Goal: Find specific page/section: Find specific page/section

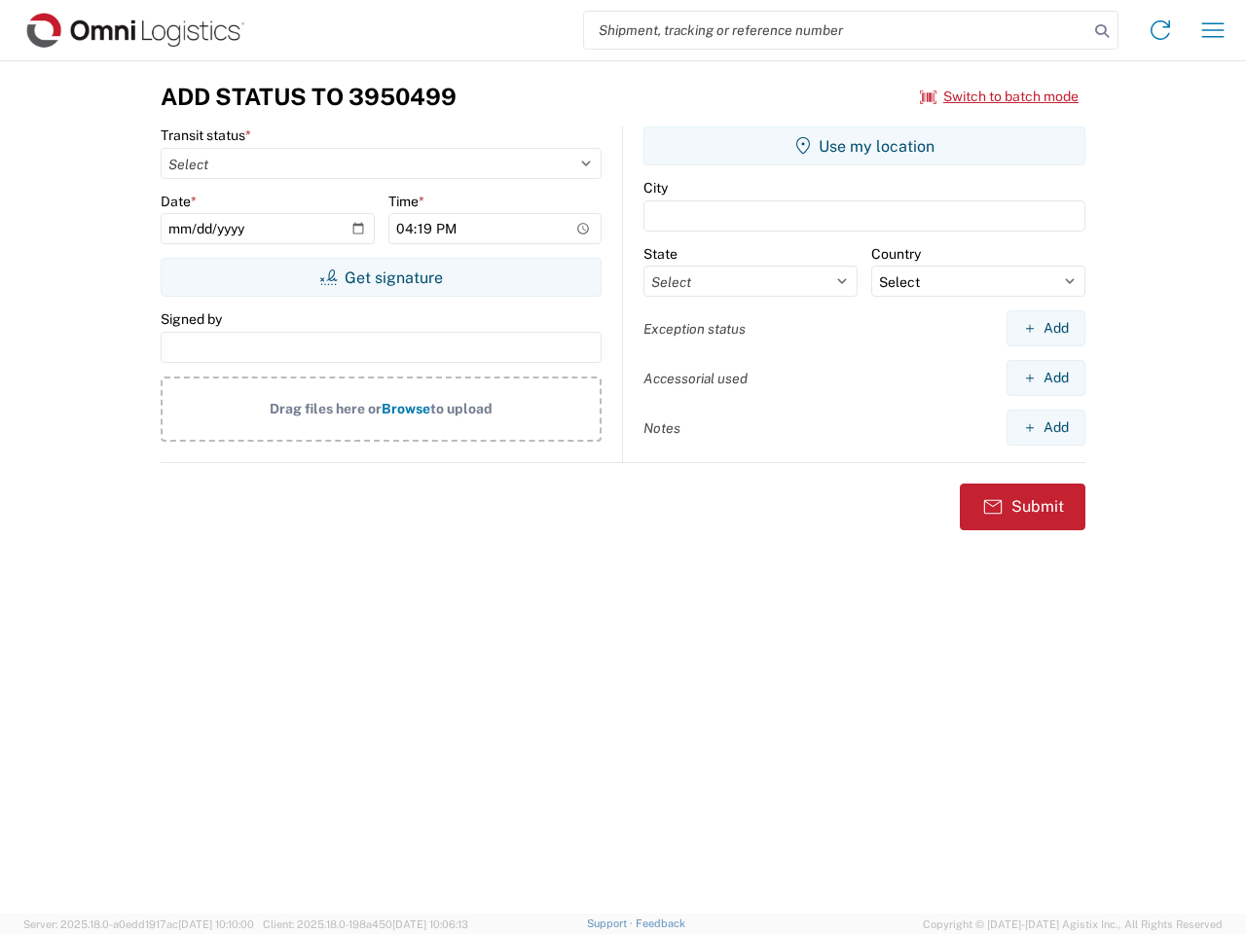
click at [836, 30] on input "search" at bounding box center [836, 30] width 504 height 37
click at [1102, 31] on icon at bounding box center [1101, 31] width 27 height 27
click at [1160, 30] on icon at bounding box center [1160, 30] width 31 height 31
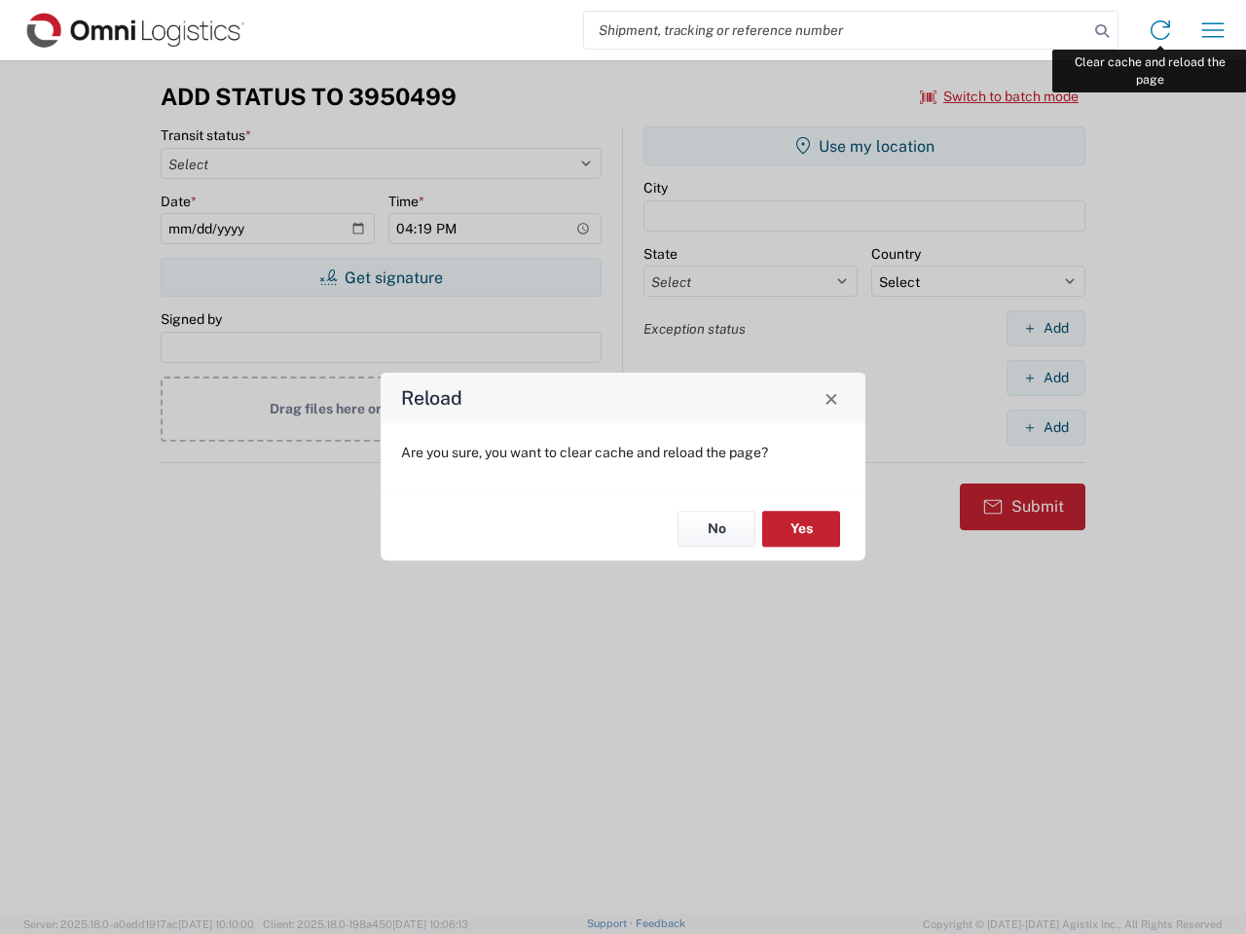
click at [1213, 30] on div "Reload Are you sure, you want to clear cache and reload the page? No Yes" at bounding box center [623, 467] width 1246 height 934
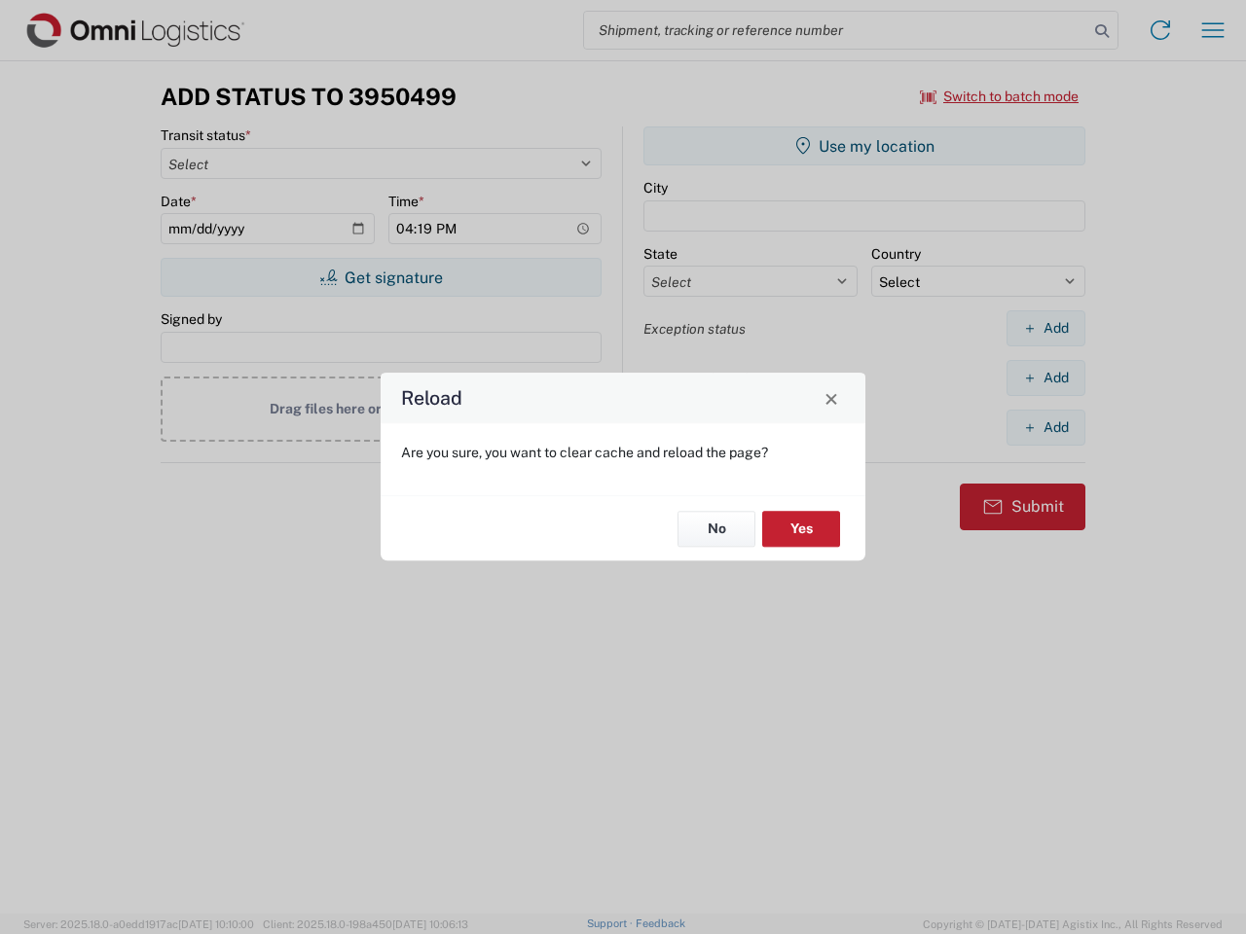
click at [1000, 96] on div "Reload Are you sure, you want to clear cache and reload the page? No Yes" at bounding box center [623, 467] width 1246 height 934
click at [381, 277] on div "Reload Are you sure, you want to clear cache and reload the page? No Yes" at bounding box center [623, 467] width 1246 height 934
click at [864, 146] on div "Reload Are you sure, you want to clear cache and reload the page? No Yes" at bounding box center [623, 467] width 1246 height 934
click at [1045, 328] on div "Reload Are you sure, you want to clear cache and reload the page? No Yes" at bounding box center [623, 467] width 1246 height 934
click at [1045, 378] on div "Reload Are you sure, you want to clear cache and reload the page? No Yes" at bounding box center [623, 467] width 1246 height 934
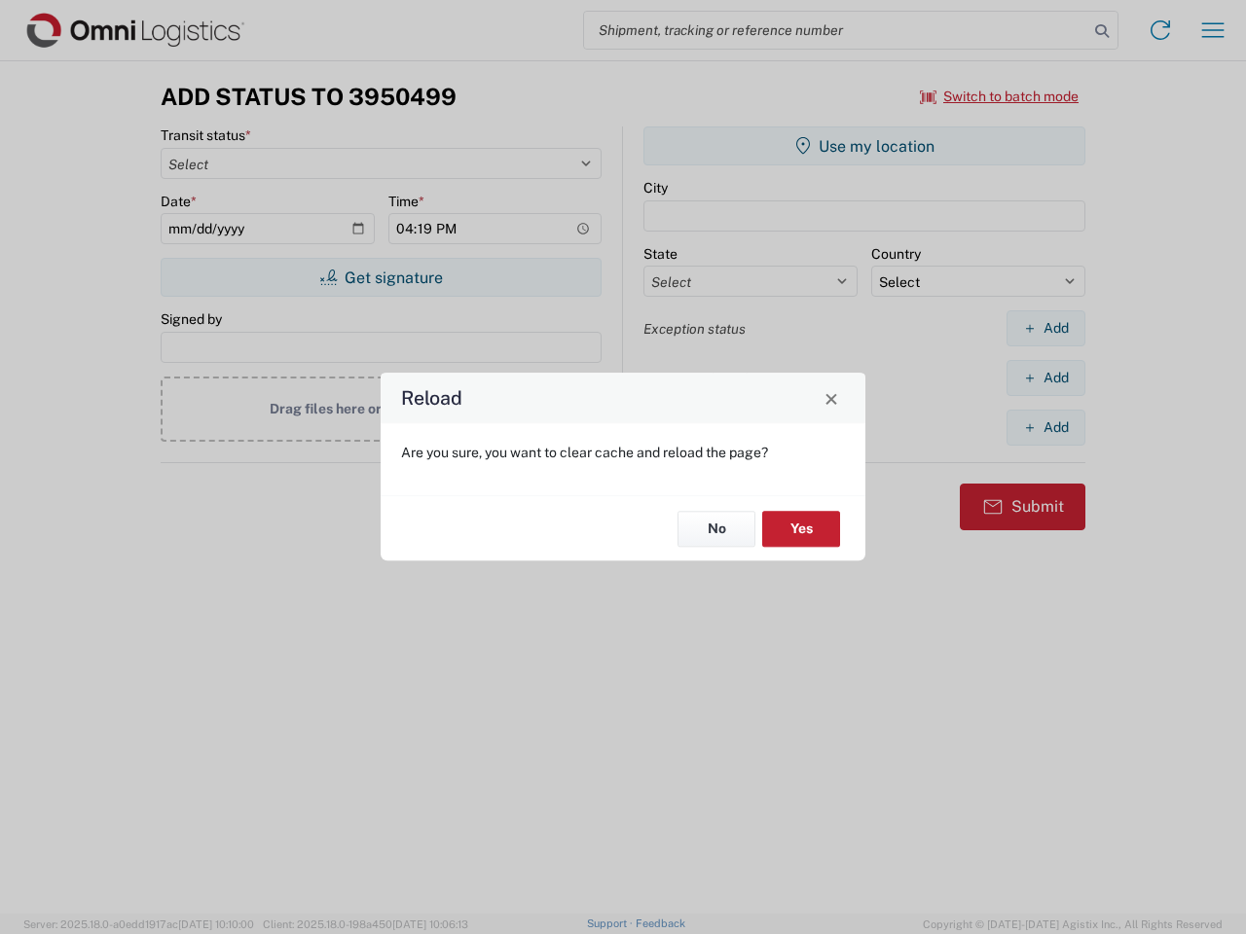
click at [1045, 427] on div "Reload Are you sure, you want to clear cache and reload the page? No Yes" at bounding box center [623, 467] width 1246 height 934
